Goal: Information Seeking & Learning: Stay updated

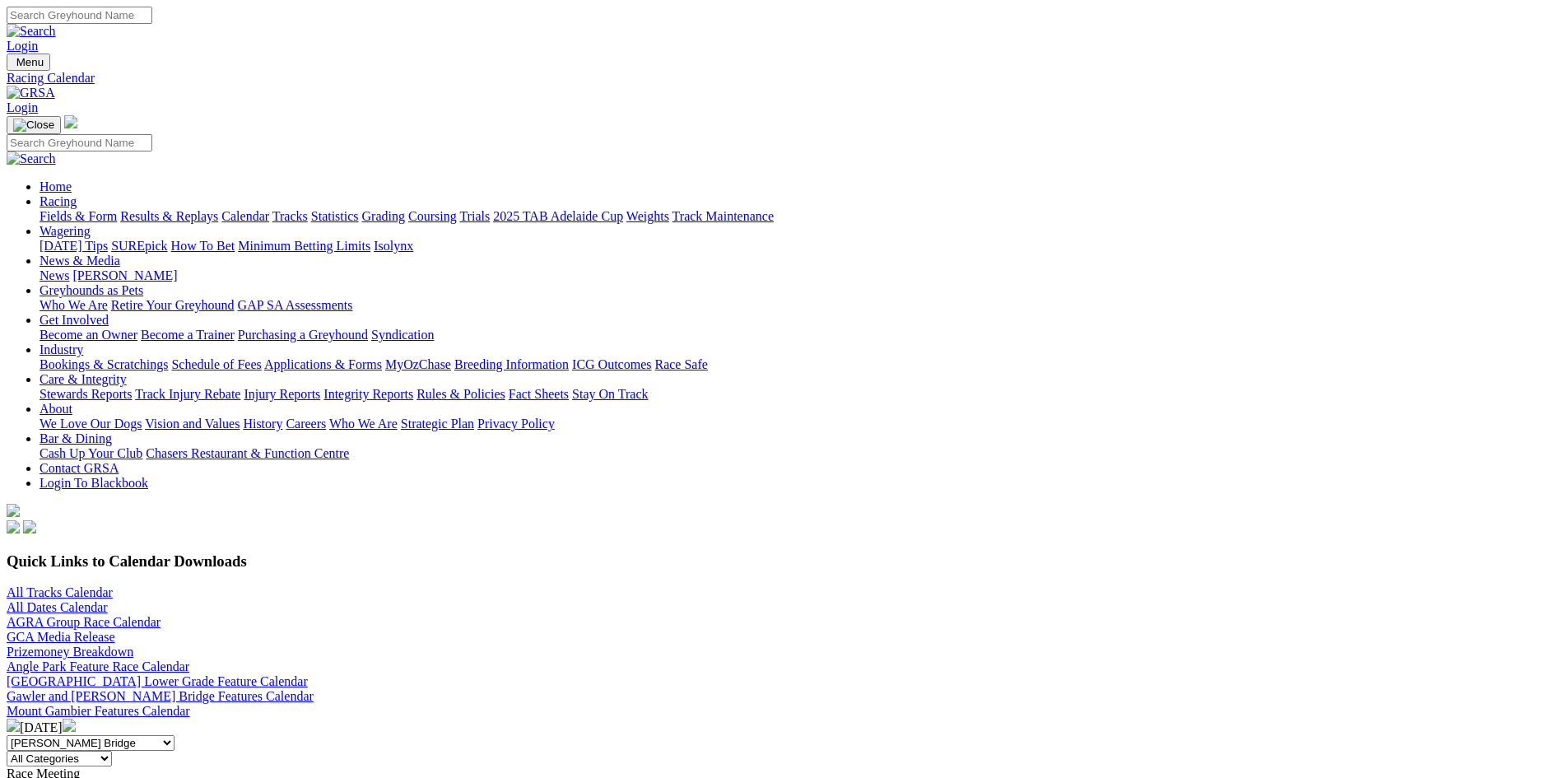
click at [76, 718] on img at bounding box center [69, 725] width 13 height 13
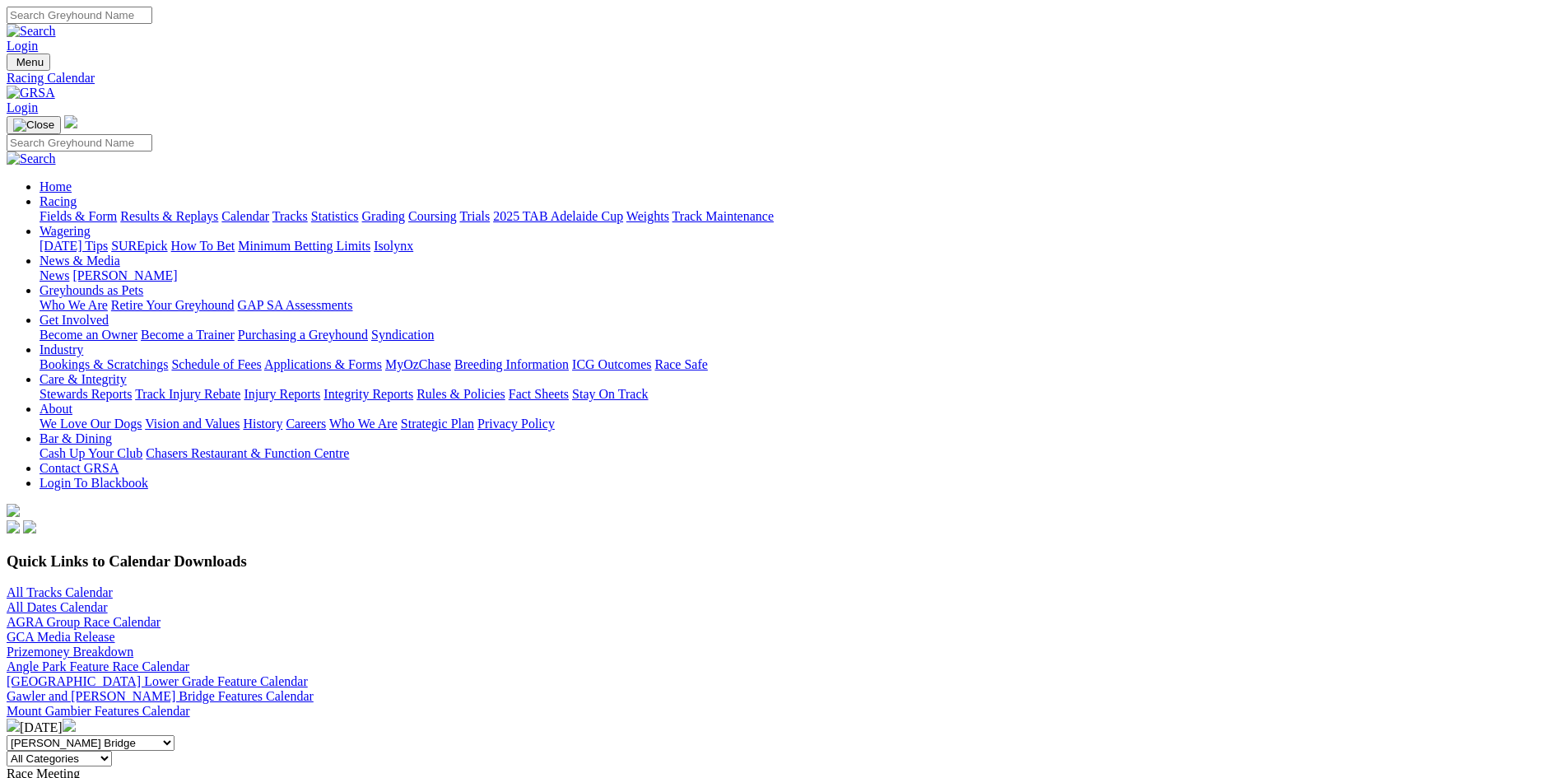
click at [76, 718] on img at bounding box center [69, 725] width 13 height 13
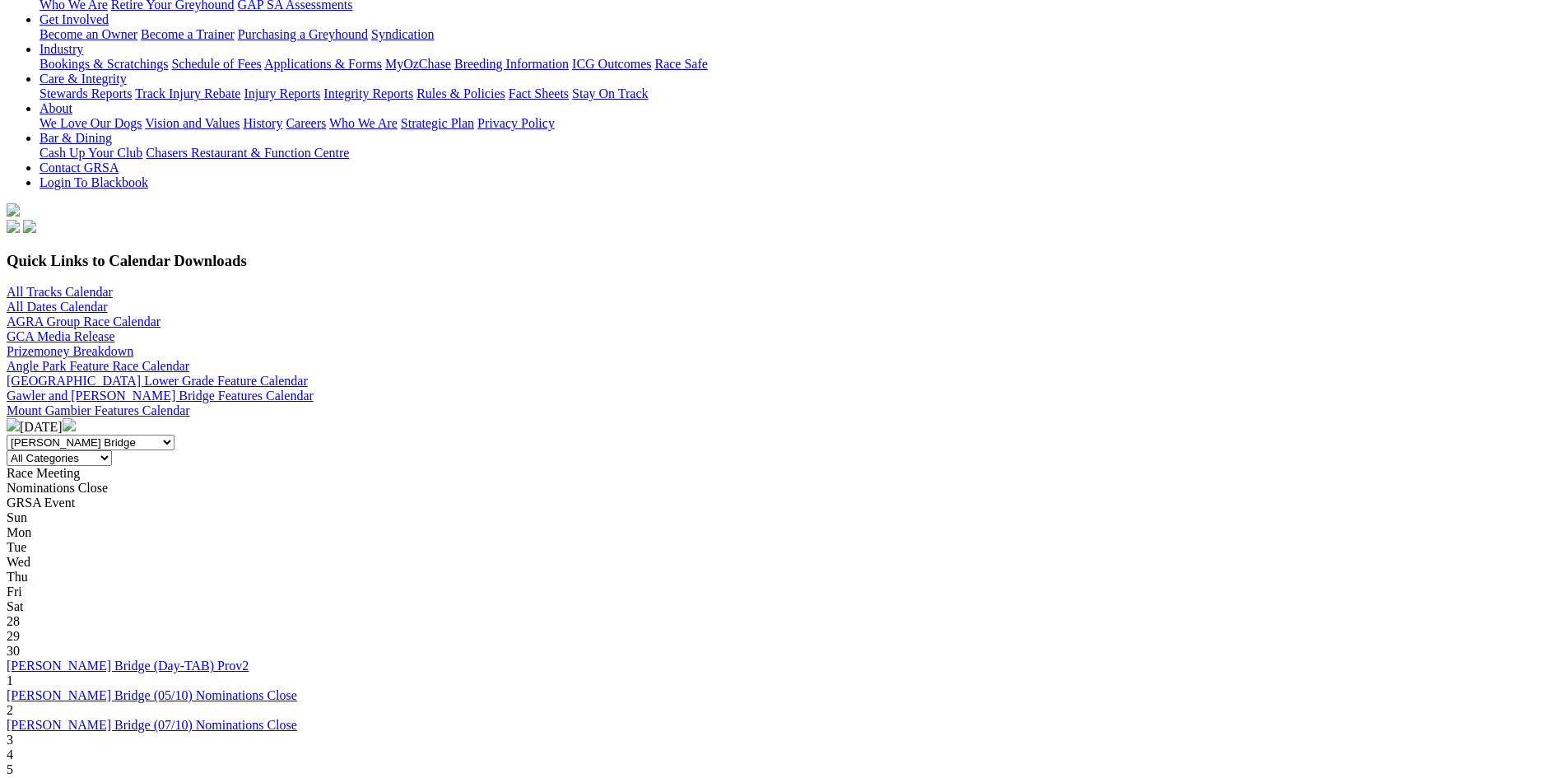
scroll to position [329, 0]
